Goal: Book appointment/travel/reservation

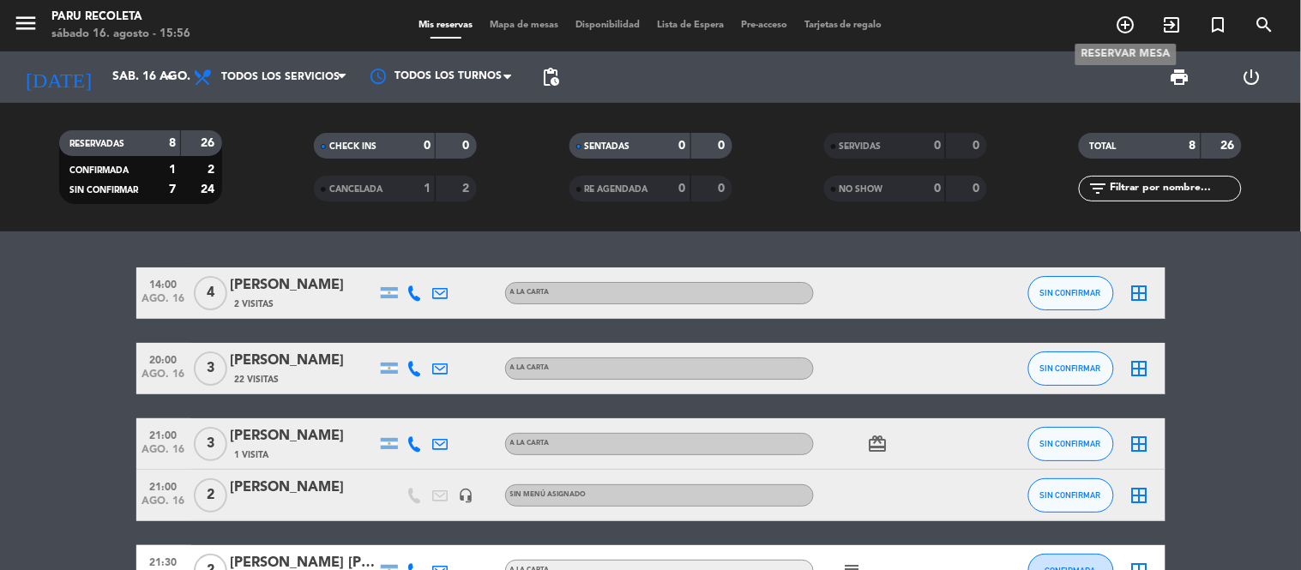
click at [1128, 27] on icon "add_circle_outline" at bounding box center [1126, 25] width 21 height 21
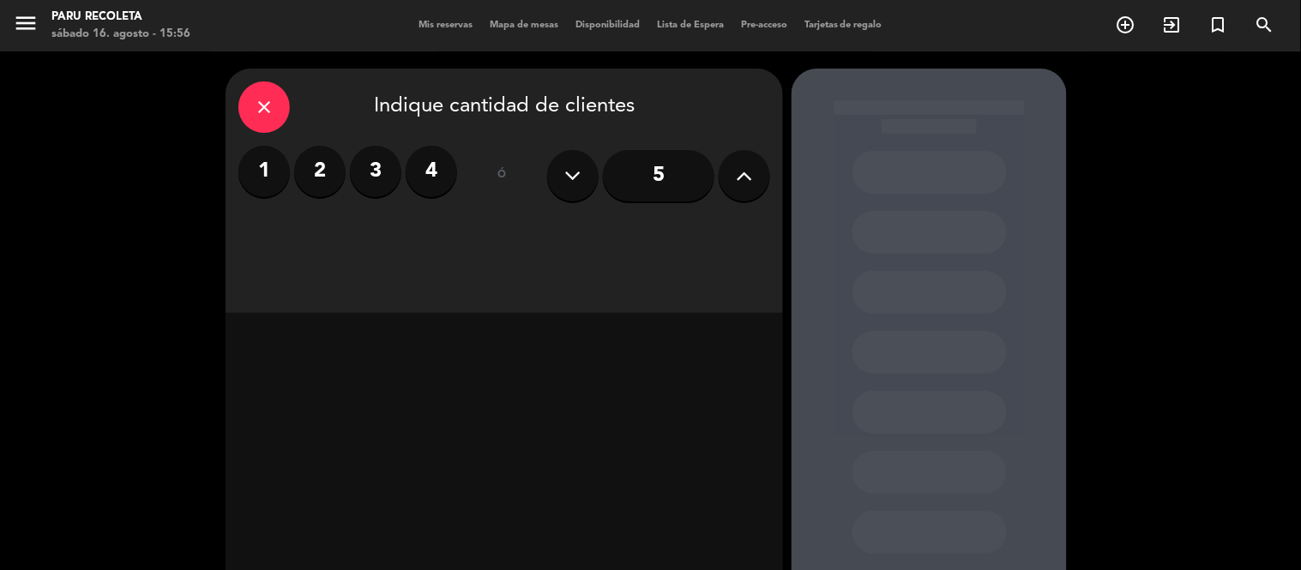
click at [324, 163] on label "2" at bounding box center [319, 171] width 51 height 51
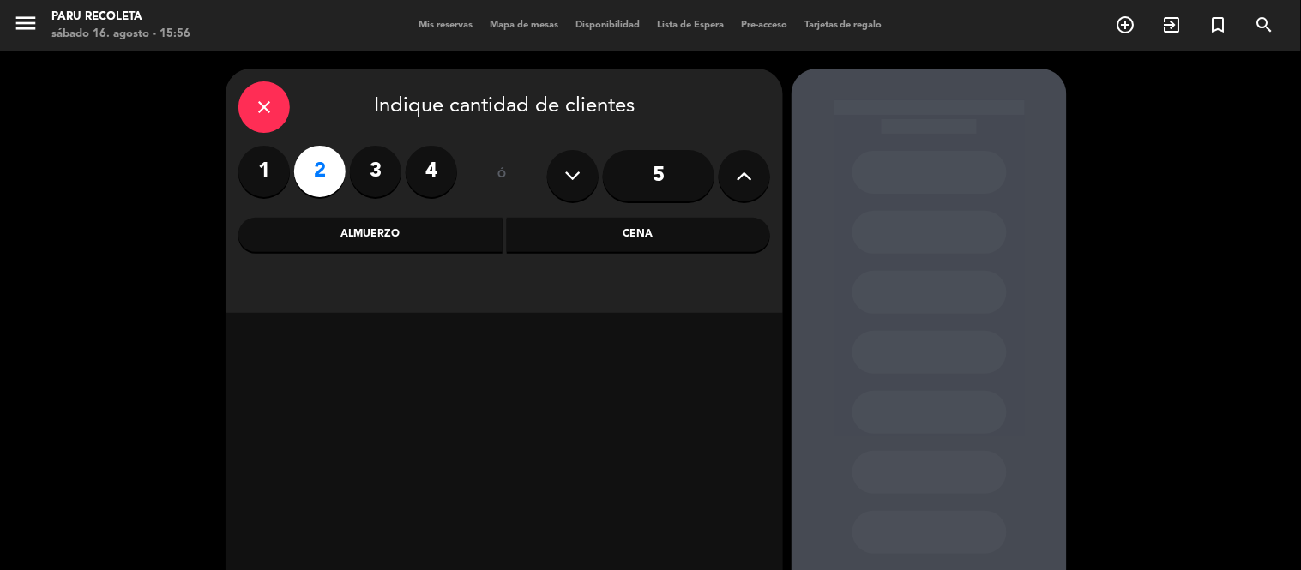
click at [596, 236] on div "Cena" at bounding box center [639, 235] width 264 height 34
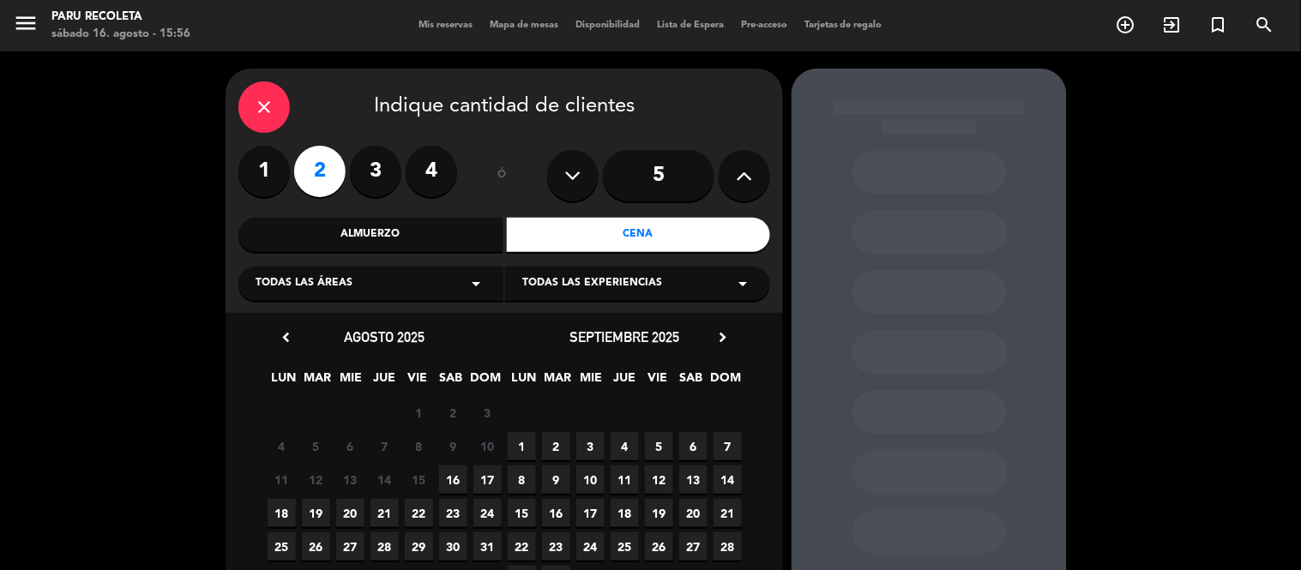
click at [448, 482] on span "16" at bounding box center [453, 480] width 28 height 28
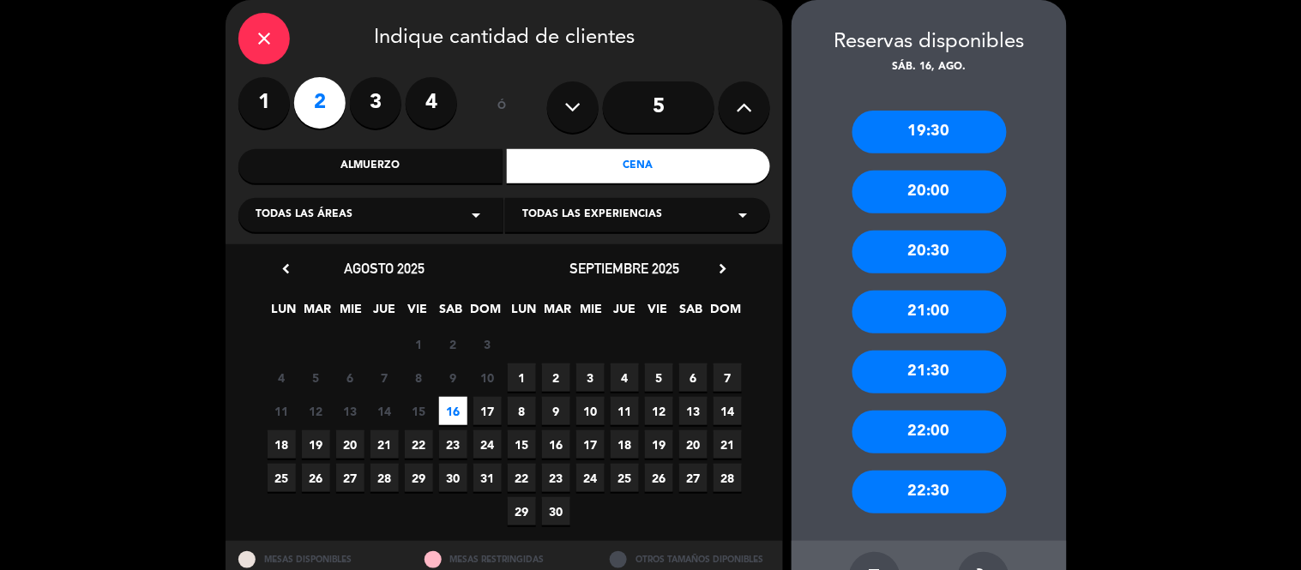
click at [939, 379] on div "21:30" at bounding box center [929, 372] width 154 height 43
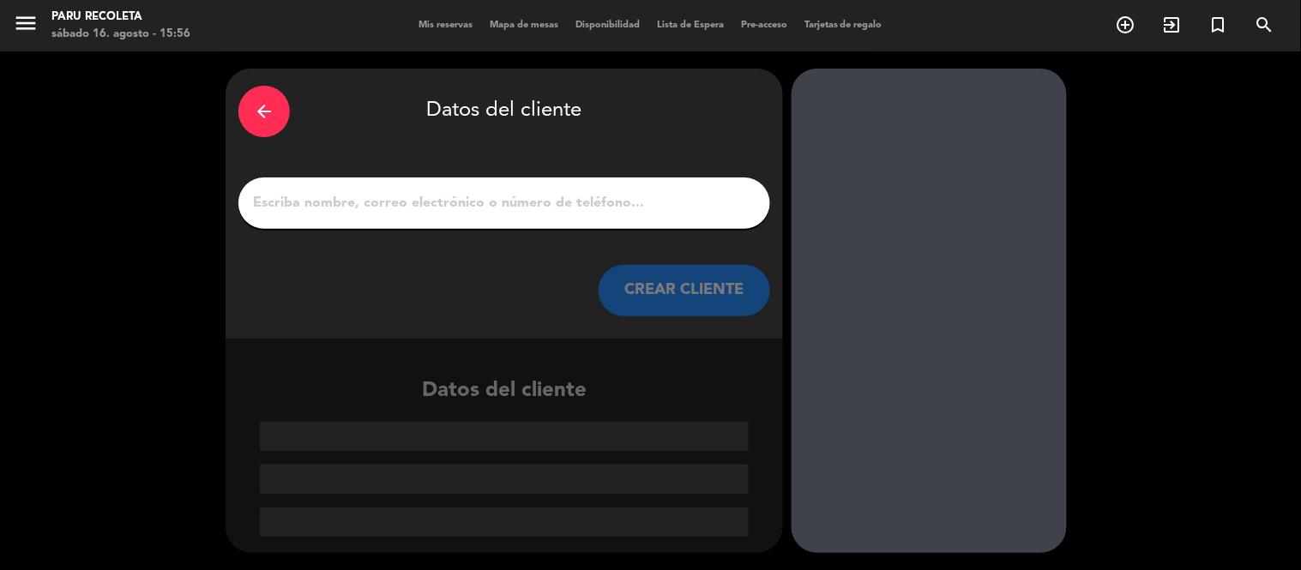
scroll to position [0, 0]
click at [268, 196] on input "1" at bounding box center [504, 203] width 506 height 24
type input "s"
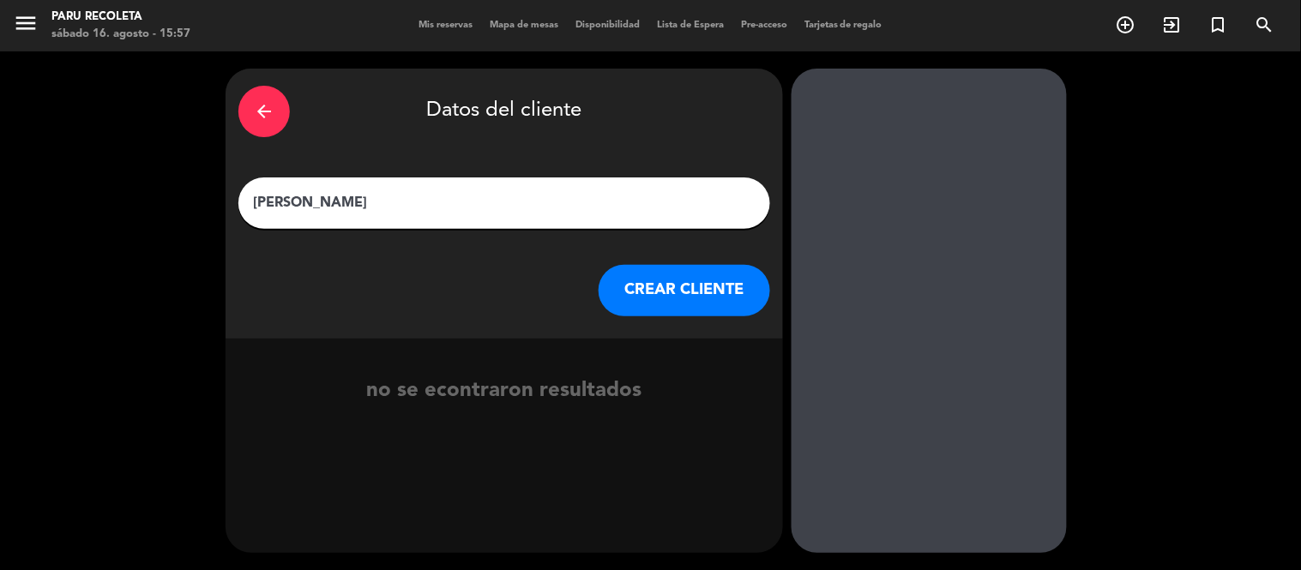
type input "[PERSON_NAME]"
click at [681, 292] on button "CREAR CLIENTE" at bounding box center [685, 290] width 172 height 51
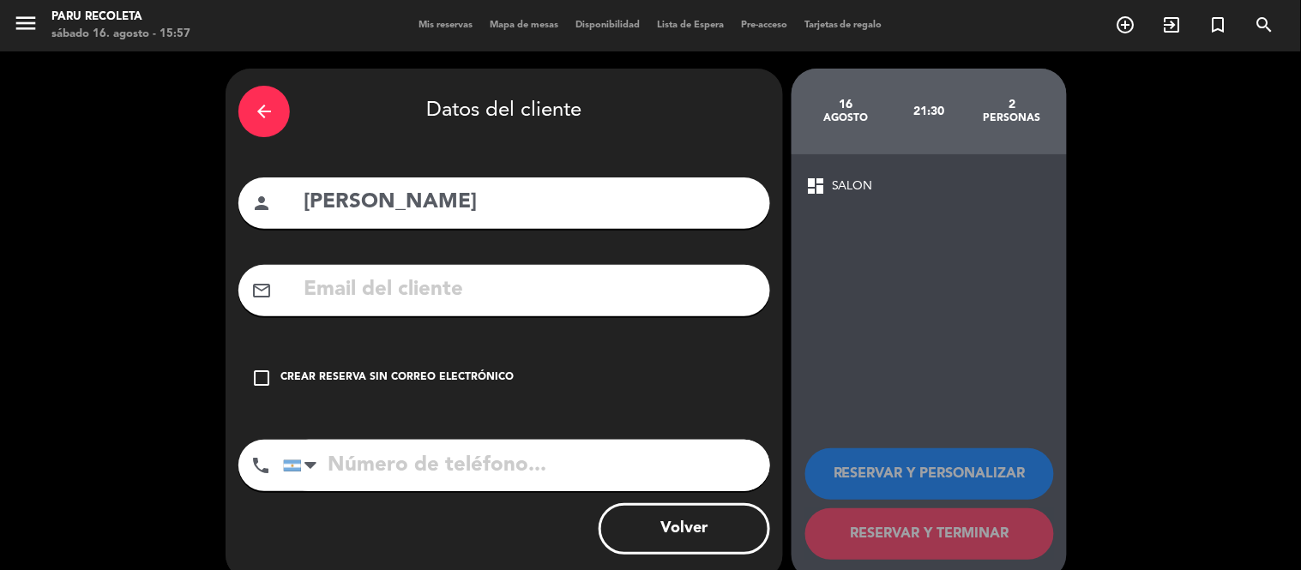
click at [284, 370] on div "Crear reserva sin correo electrónico" at bounding box center [396, 378] width 233 height 17
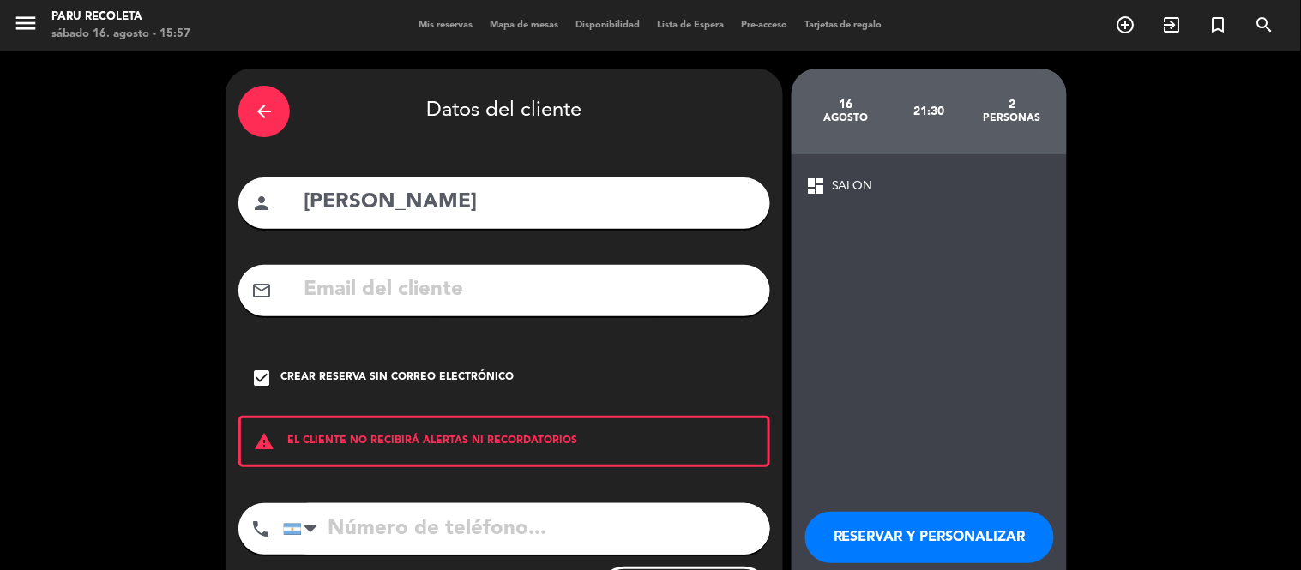
click at [358, 537] on input "tel" at bounding box center [526, 528] width 487 height 51
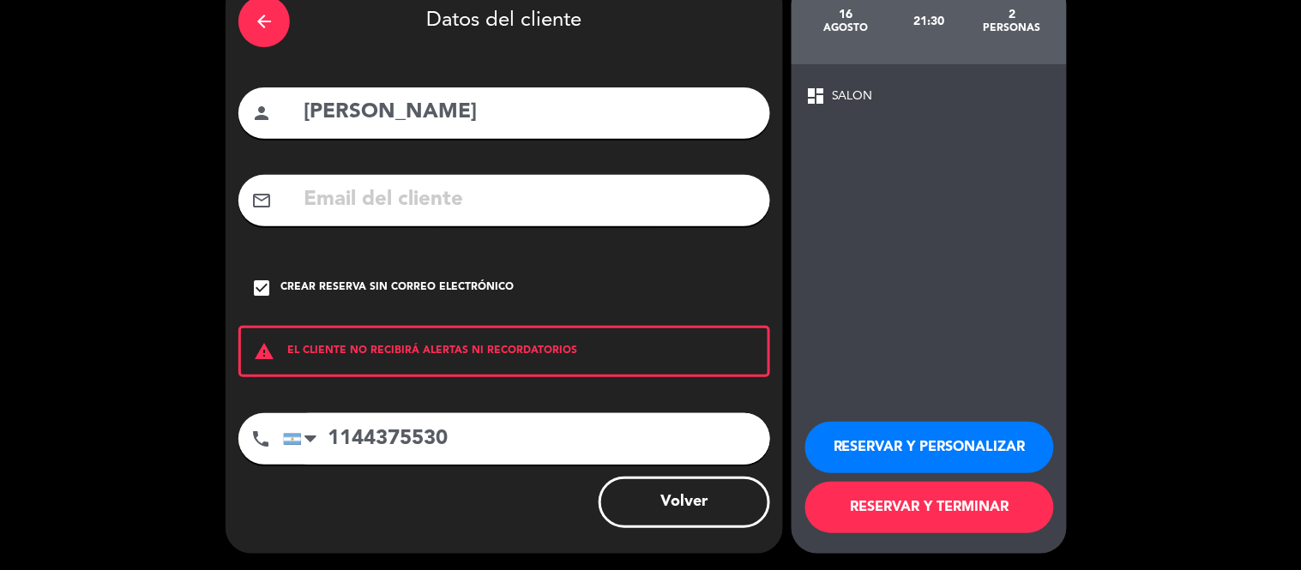
type input "1144375530"
click at [948, 519] on button "RESERVAR Y TERMINAR" at bounding box center [929, 507] width 249 height 51
